Goal: Navigation & Orientation: Find specific page/section

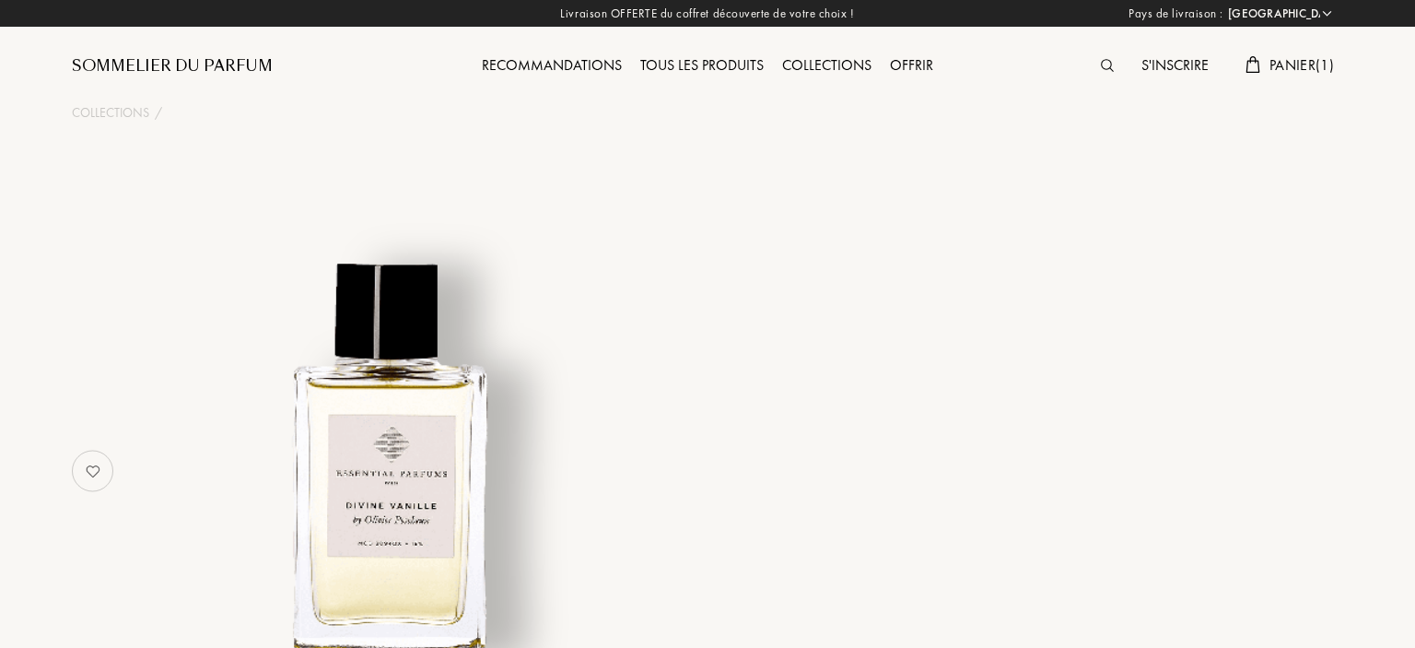
select select "FR"
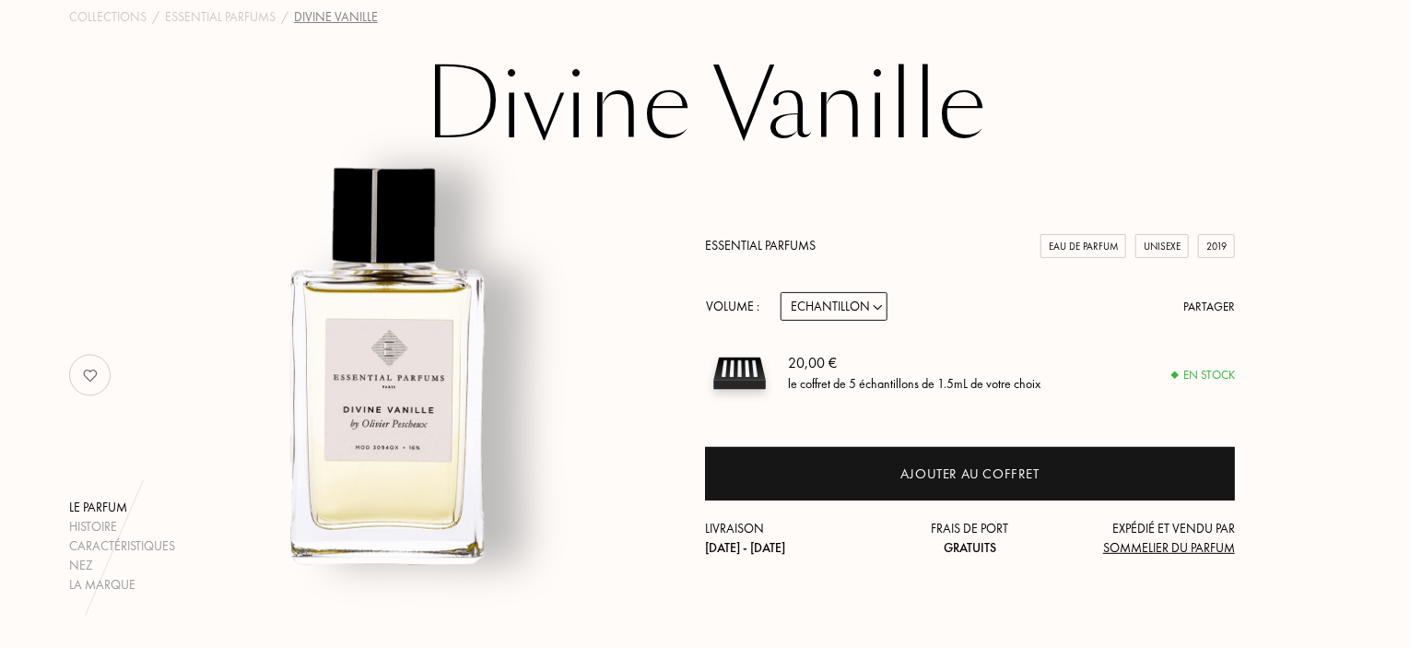
scroll to position [92, 0]
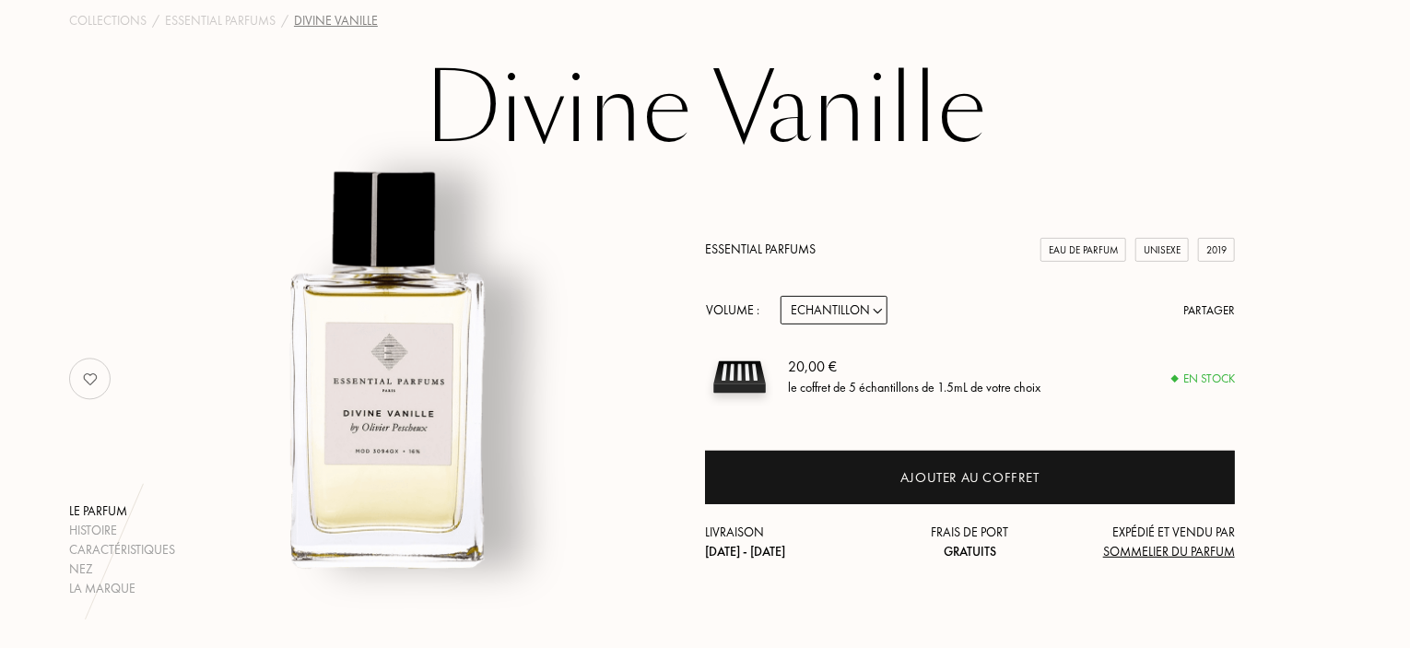
click at [409, 324] on img at bounding box center [387, 370] width 456 height 456
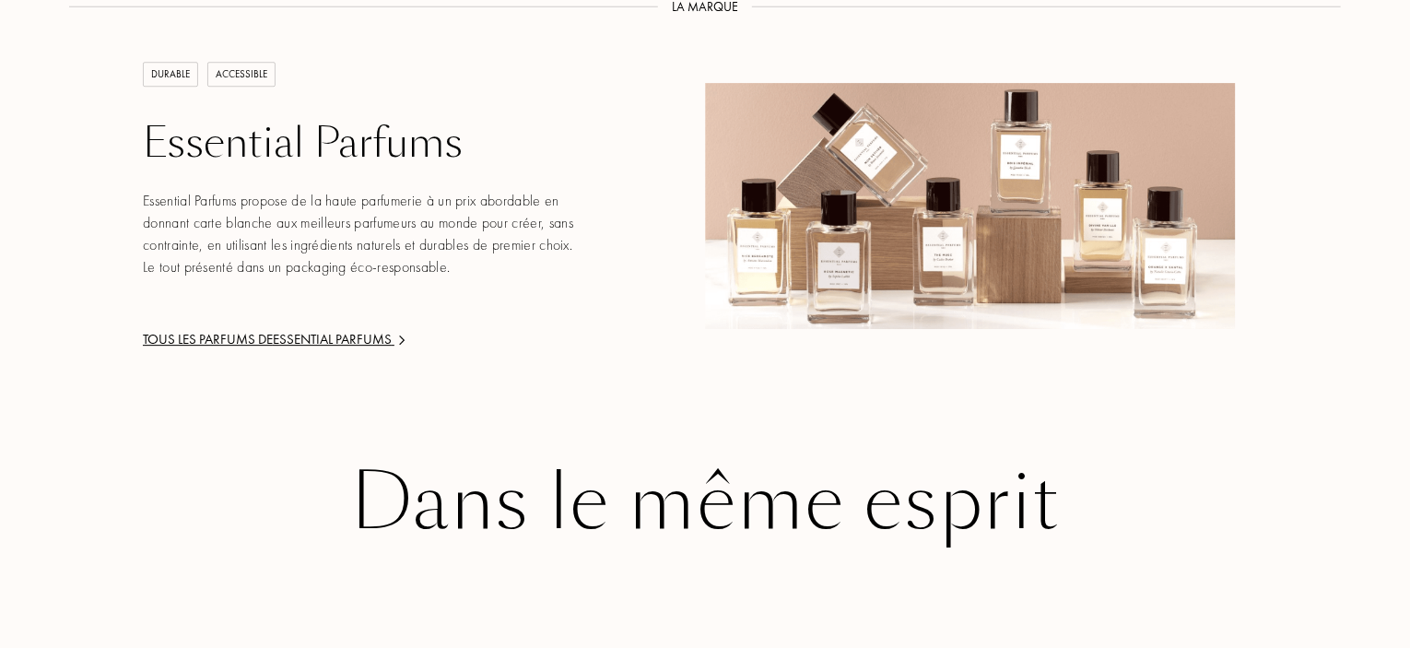
scroll to position [2580, 0]
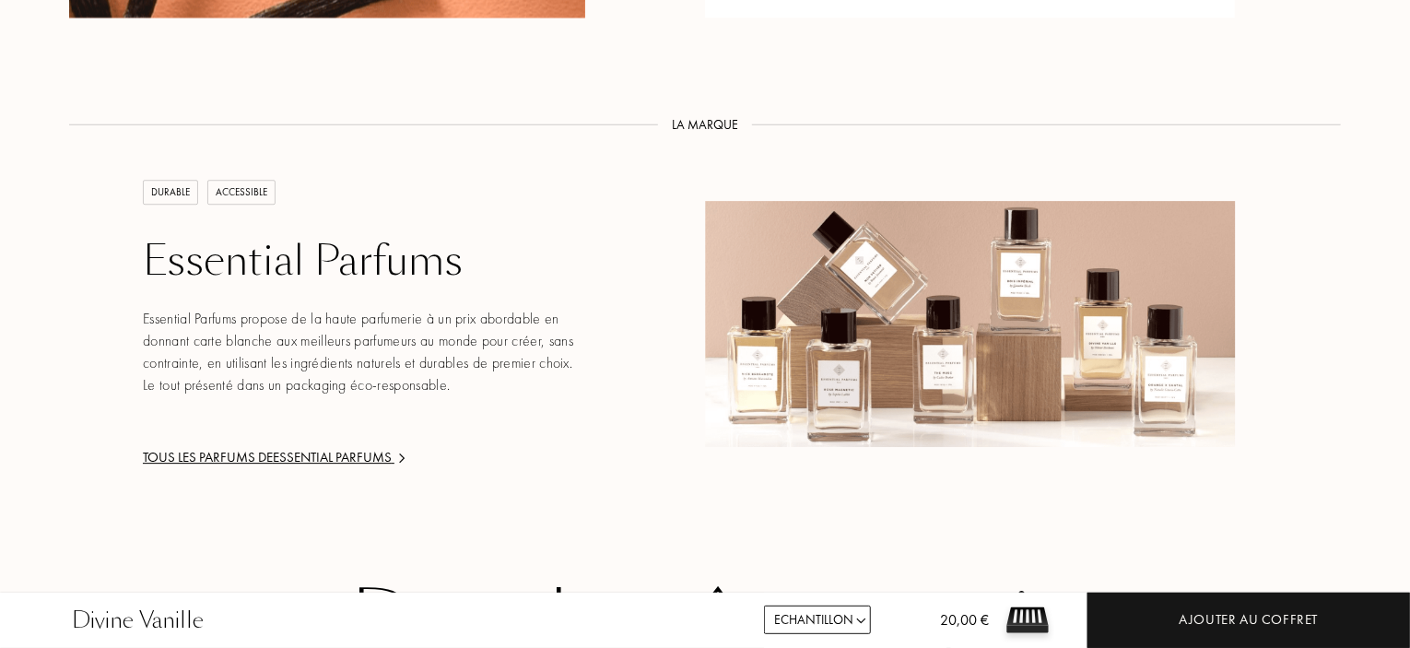
click at [1143, 302] on img at bounding box center [970, 323] width 530 height 245
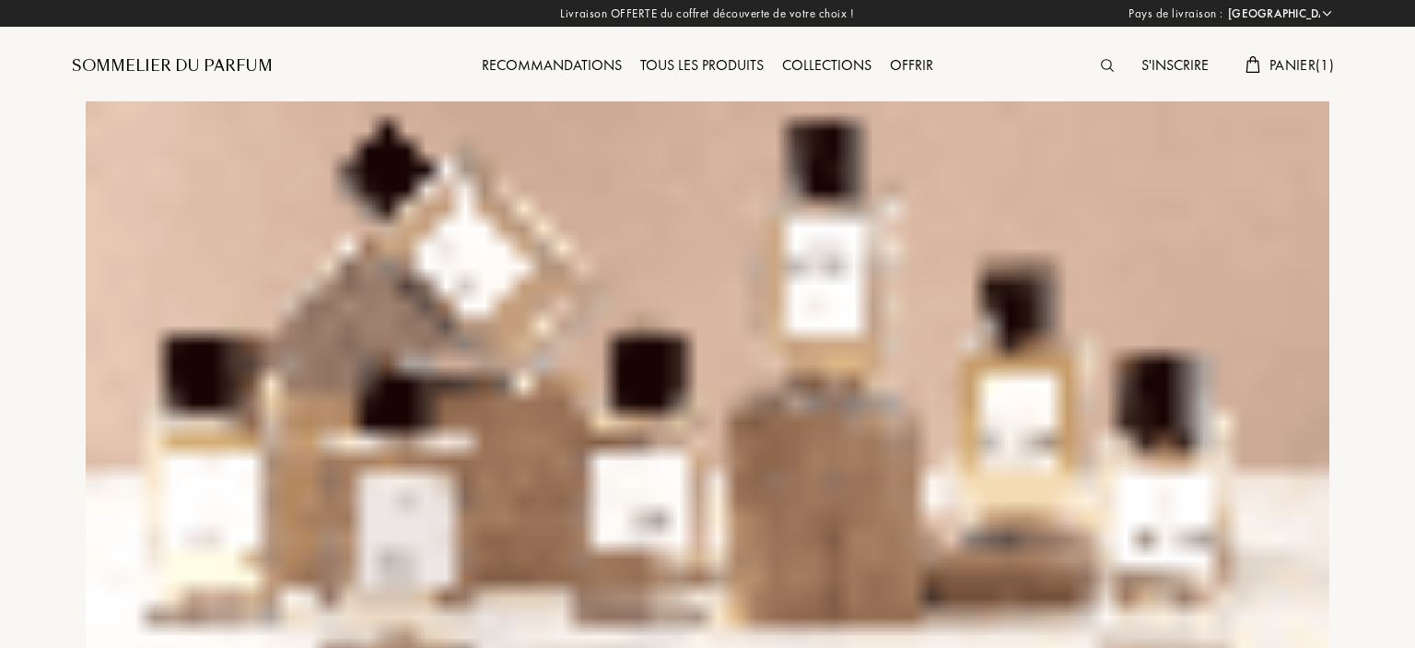
select select "FR"
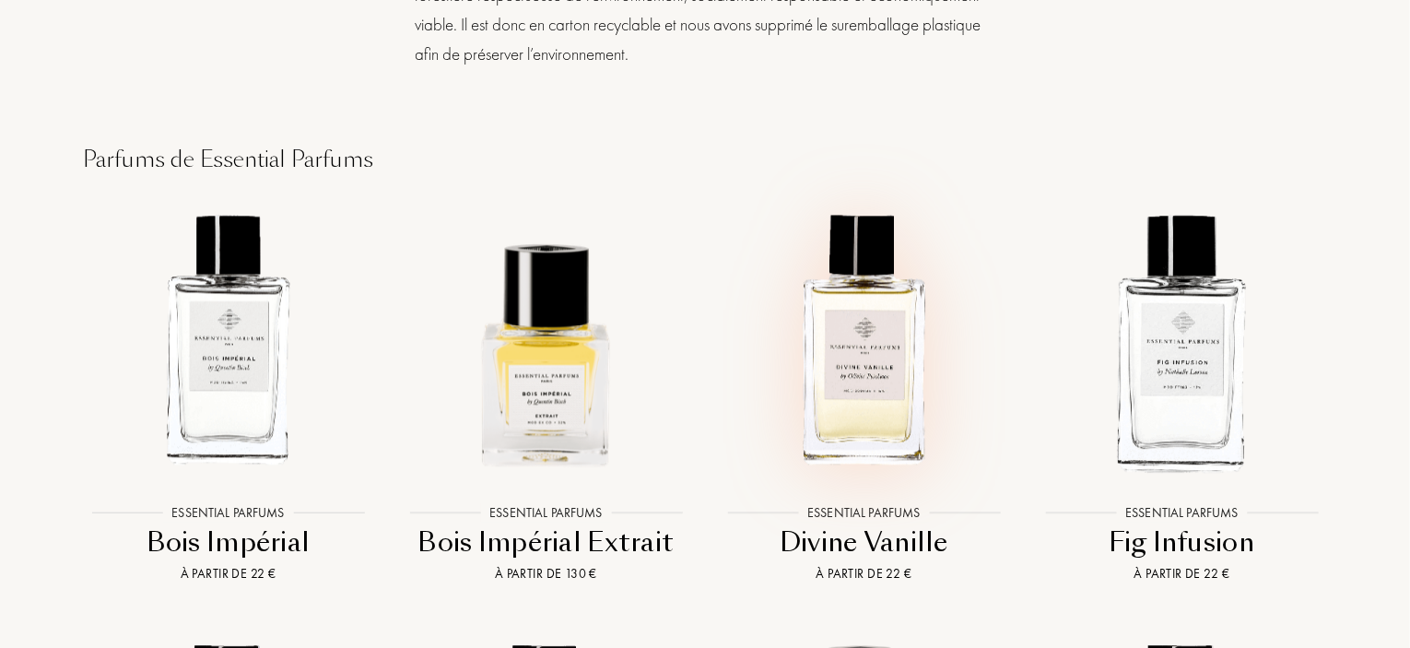
scroll to position [2488, 0]
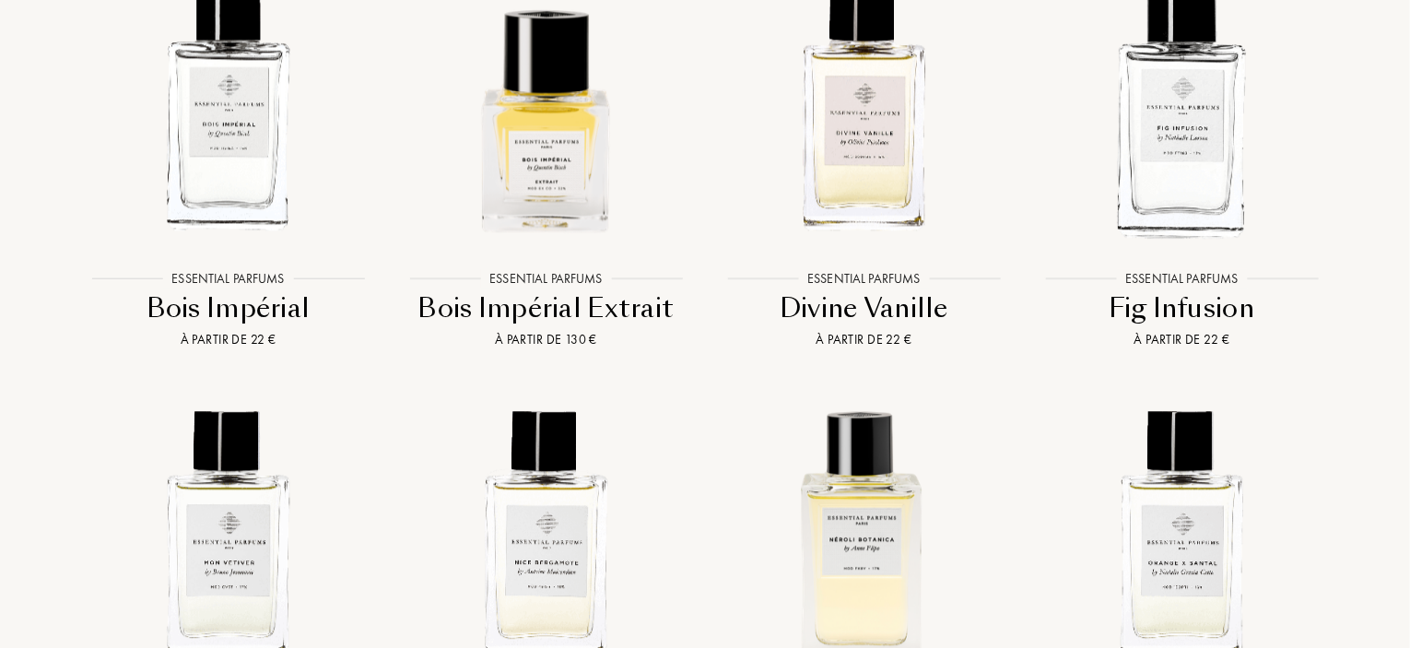
click at [859, 326] on div "Divine Vanille" at bounding box center [863, 308] width 303 height 36
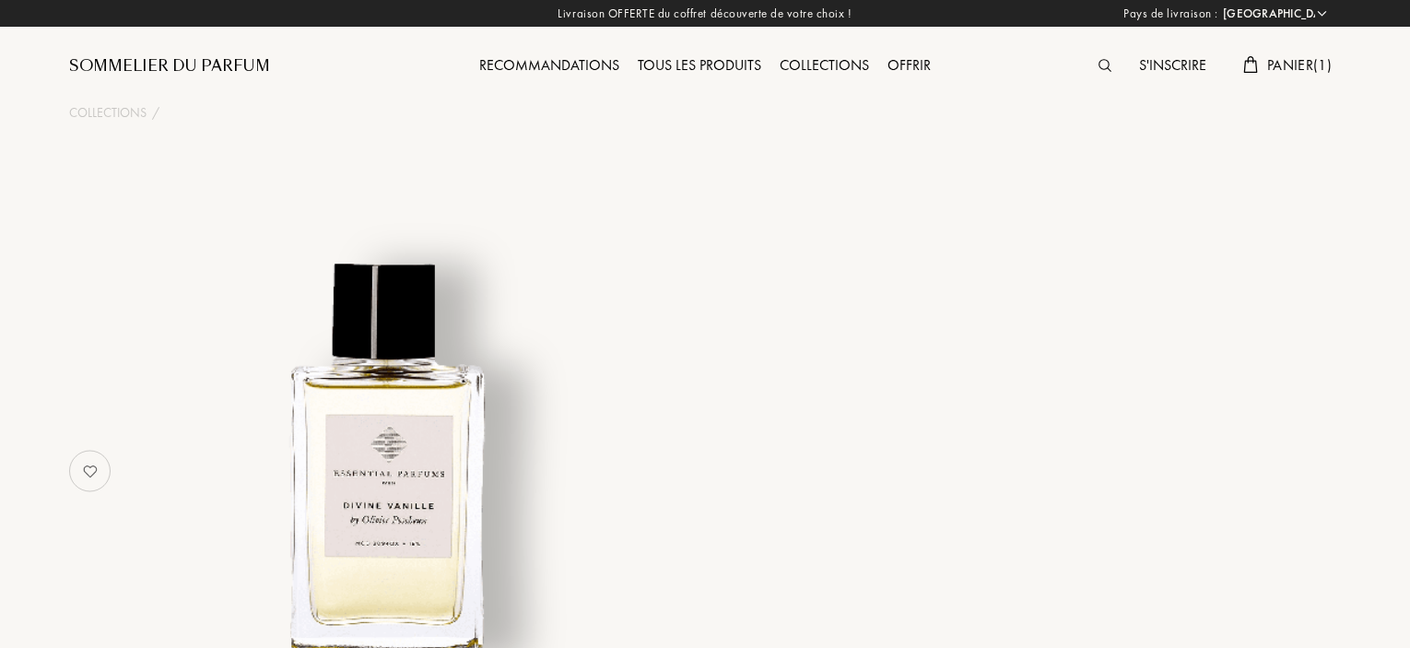
select select "FR"
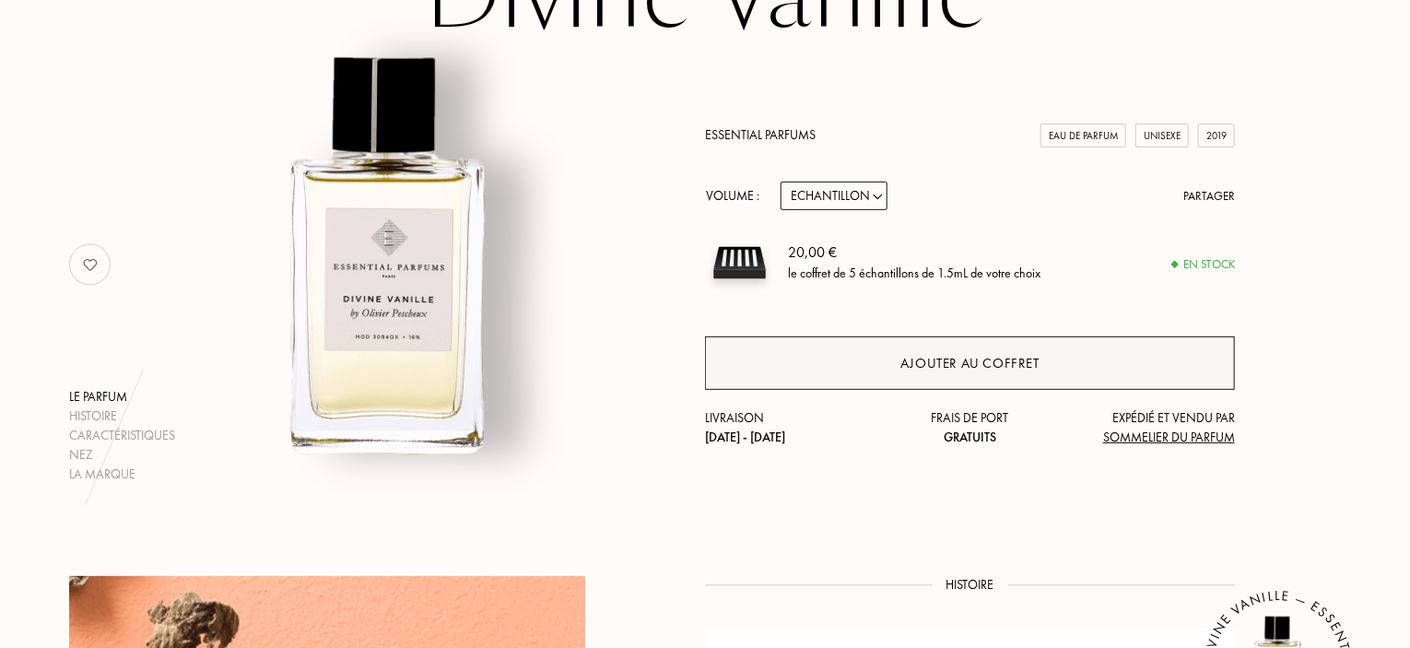
scroll to position [92, 0]
